Goal: Task Accomplishment & Management: Manage account settings

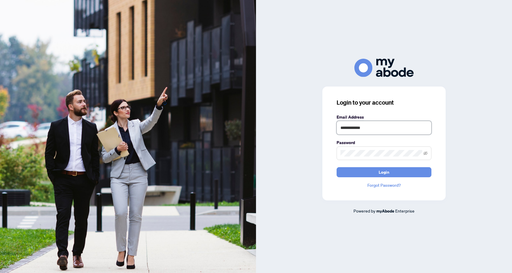
type input "**********"
click at [384, 172] on button "Login" at bounding box center [383, 172] width 95 height 10
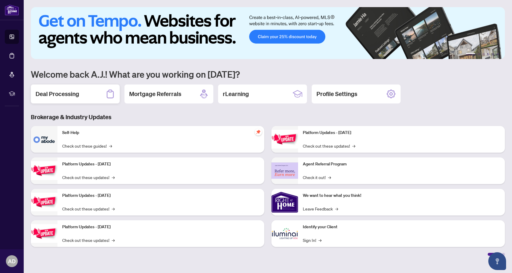
click at [94, 90] on div "Deal Processing" at bounding box center [75, 93] width 89 height 19
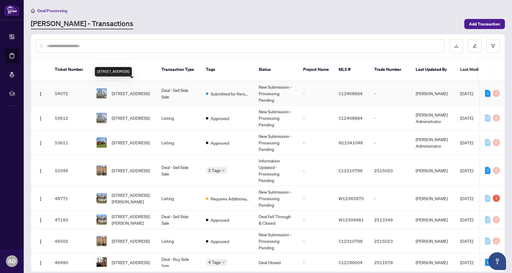
click at [146, 91] on span "[STREET_ADDRESS]" at bounding box center [131, 93] width 38 height 7
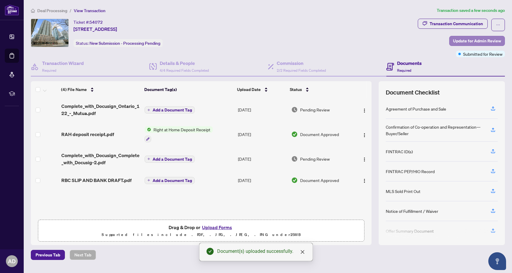
click at [483, 38] on span "Update for Admin Review" at bounding box center [477, 40] width 48 height 9
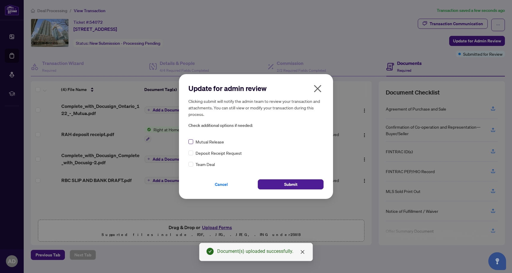
click at [192, 141] on span at bounding box center [190, 141] width 5 height 5
click at [278, 184] on button "Submit" at bounding box center [291, 184] width 66 height 10
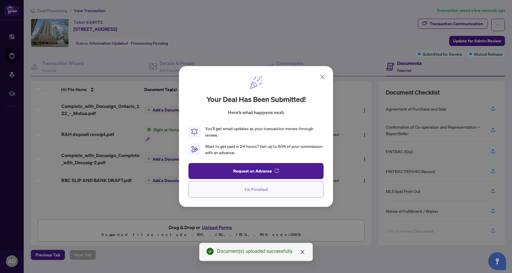
click at [254, 188] on span "I'm Finished" at bounding box center [256, 188] width 23 height 9
